Goal: Task Accomplishment & Management: Manage account settings

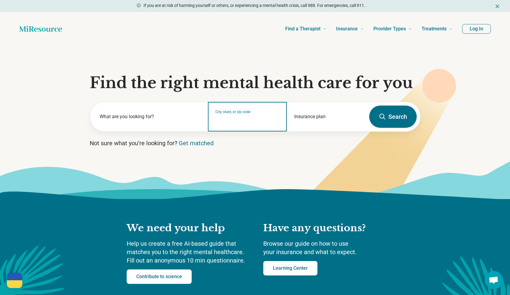
click at [236, 121] on input "City, state, or zip code" at bounding box center [247, 120] width 64 height 7
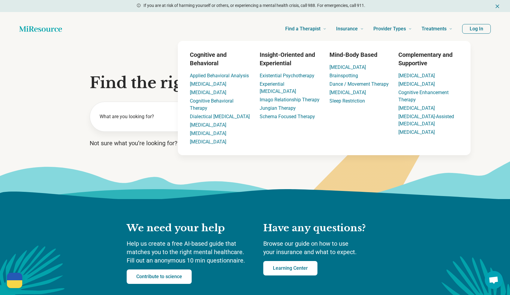
click at [471, 27] on button "Log In" at bounding box center [476, 29] width 29 height 10
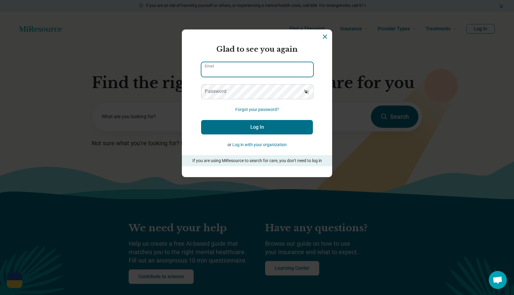
click at [256, 69] on input "Email" at bounding box center [258, 69] width 112 height 14
type input "*"
click at [238, 70] on input "Email" at bounding box center [258, 69] width 112 height 14
type input "*"
type input "**********"
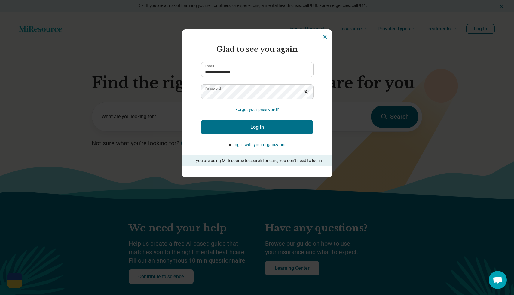
click at [250, 126] on button "Log In" at bounding box center [257, 127] width 112 height 14
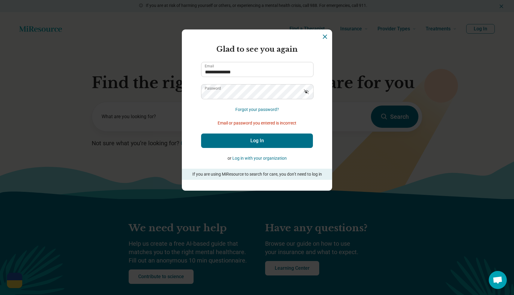
click at [250, 156] on button "Log in with your organization" at bounding box center [260, 158] width 54 height 6
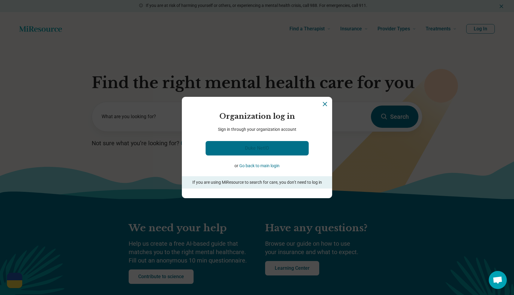
click at [253, 149] on link "Duke NetID" at bounding box center [257, 148] width 103 height 14
